Goal: Navigation & Orientation: Find specific page/section

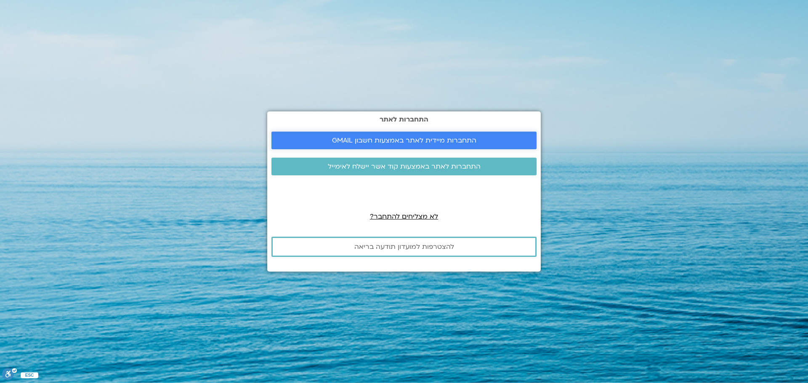
click at [383, 137] on span "התחברות מיידית לאתר באמצעות חשבון GMAIL" at bounding box center [404, 141] width 144 height 8
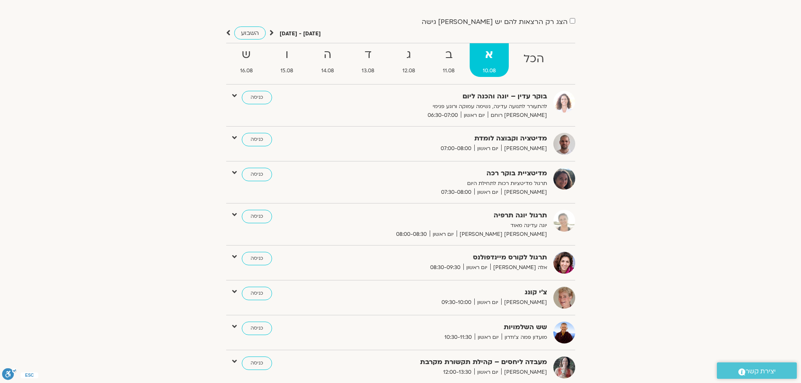
scroll to position [67, 0]
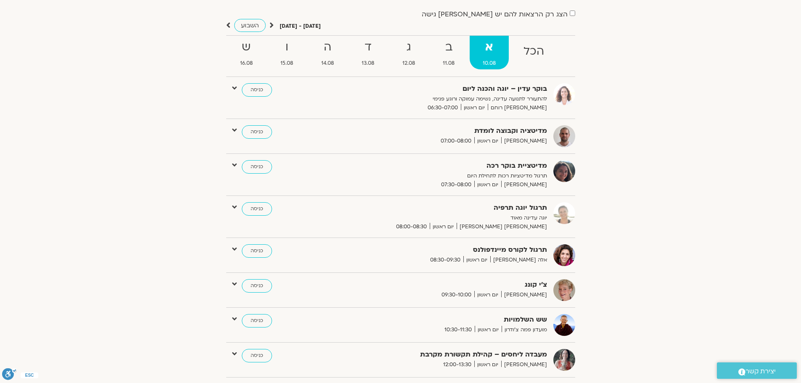
click at [540, 289] on strong "צ'י קונג" at bounding box center [444, 284] width 206 height 11
click at [560, 291] on img at bounding box center [565, 290] width 22 height 22
click at [250, 287] on link "כניסה" at bounding box center [257, 285] width 30 height 13
